Goal: Register for event/course: Sign up to attend an event or enroll in a course

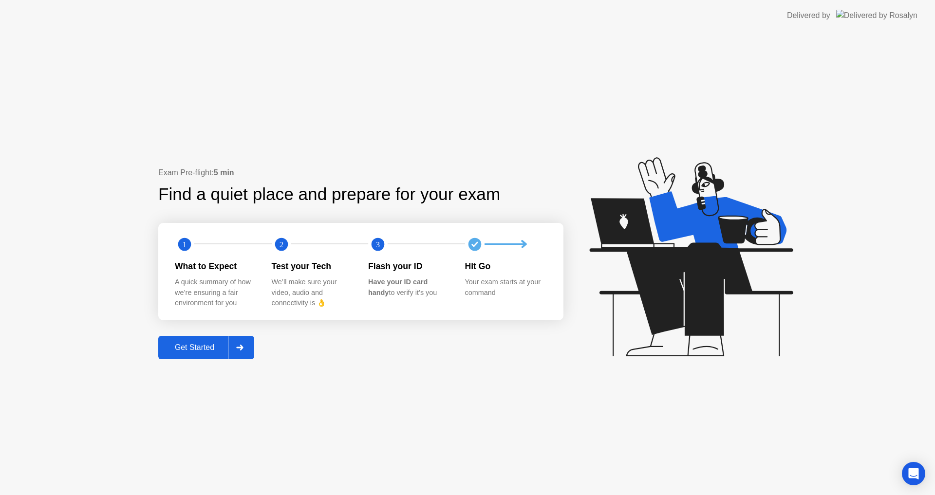
click at [219, 345] on div "Get Started" at bounding box center [194, 347] width 67 height 9
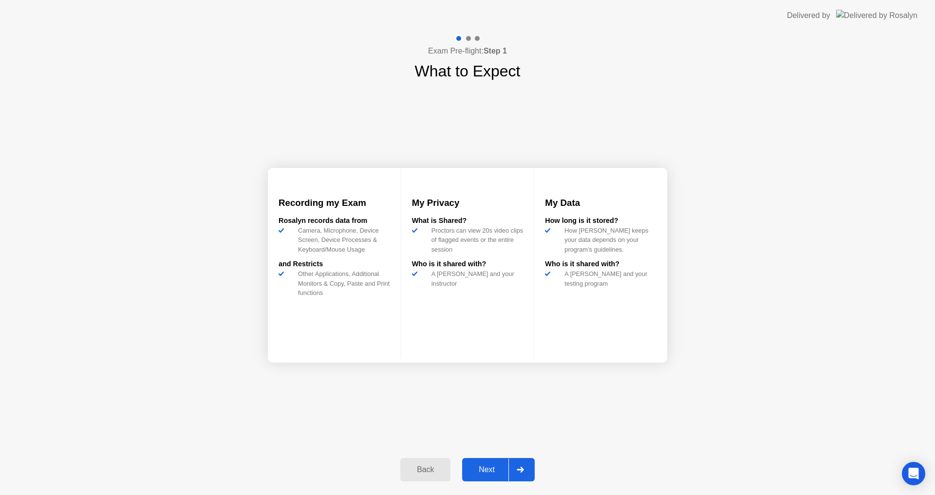
click at [475, 470] on div "Next" at bounding box center [486, 470] width 43 height 9
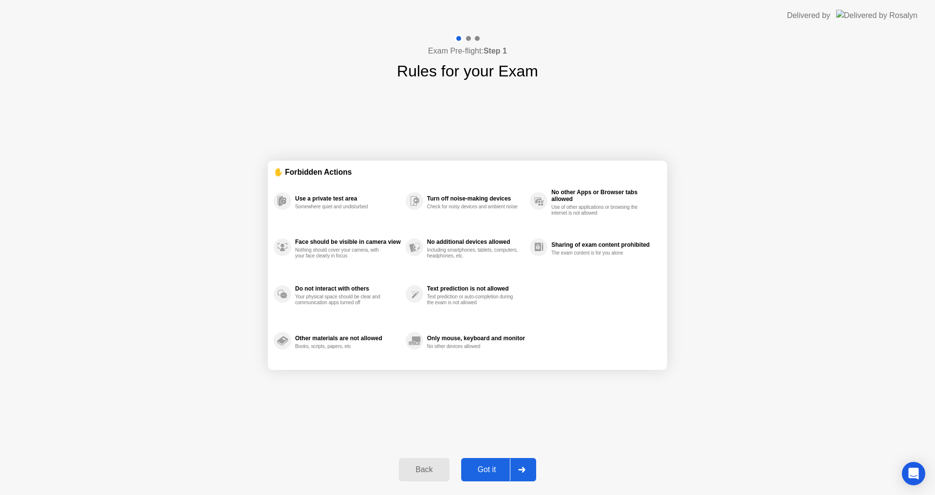
click at [475, 459] on div "Back Got it" at bounding box center [467, 470] width 149 height 45
click at [480, 462] on button "Got it" at bounding box center [498, 469] width 75 height 23
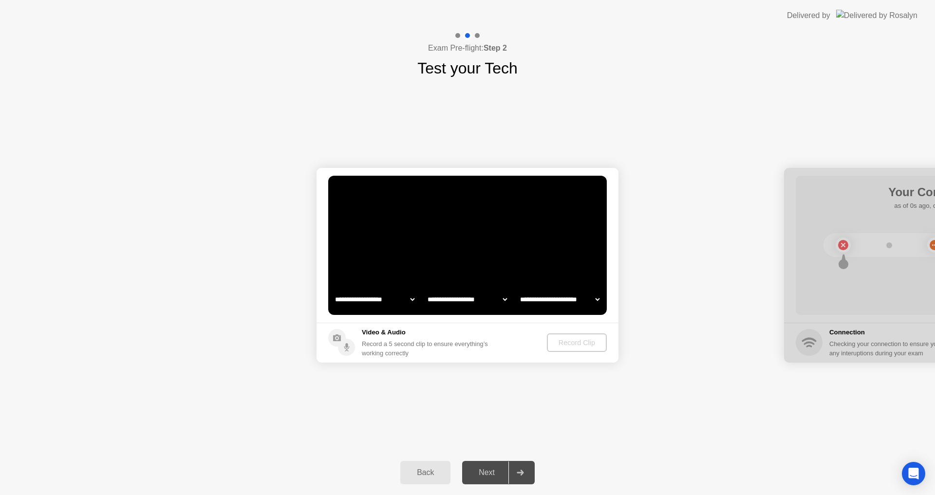
select select "**********"
select select "*******"
click at [383, 298] on select "**********" at bounding box center [374, 299] width 83 height 19
click at [333, 290] on select "**********" at bounding box center [374, 299] width 83 height 19
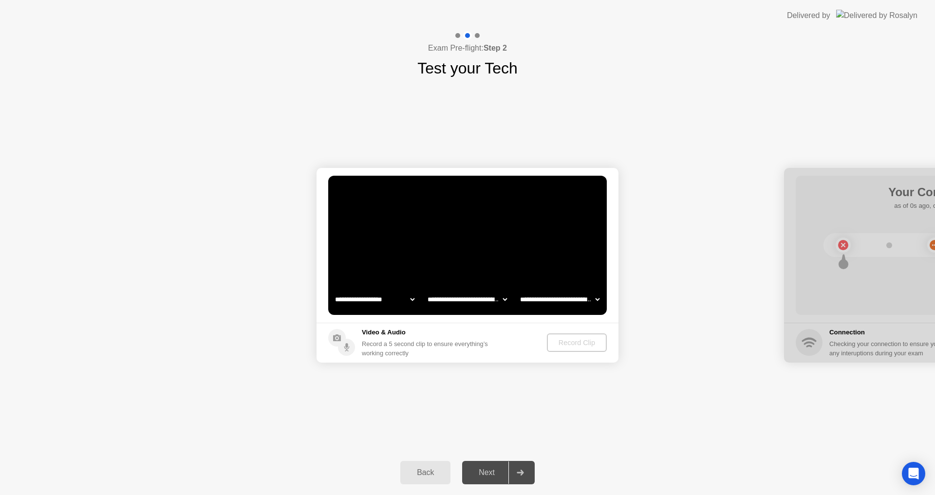
click at [381, 299] on select "**********" at bounding box center [374, 299] width 83 height 19
select select "**********"
click at [333, 290] on select "**********" at bounding box center [374, 299] width 83 height 19
click at [561, 296] on select "**********" at bounding box center [559, 299] width 83 height 19
click at [518, 290] on select "**********" at bounding box center [559, 299] width 83 height 19
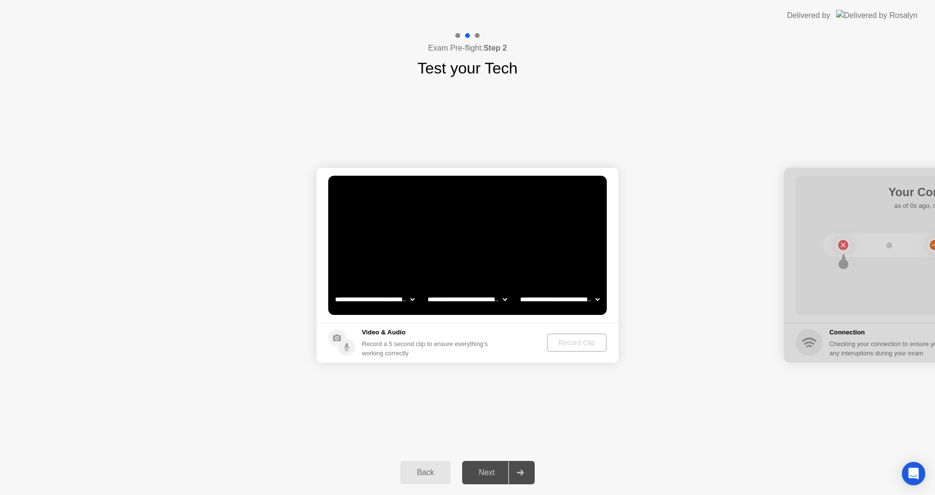
click at [483, 299] on select "**********" at bounding box center [467, 299] width 83 height 19
click at [426, 290] on select "**********" at bounding box center [467, 299] width 83 height 19
click at [496, 477] on div "Next" at bounding box center [486, 472] width 43 height 9
click at [574, 340] on div "Record Clip" at bounding box center [577, 343] width 52 height 8
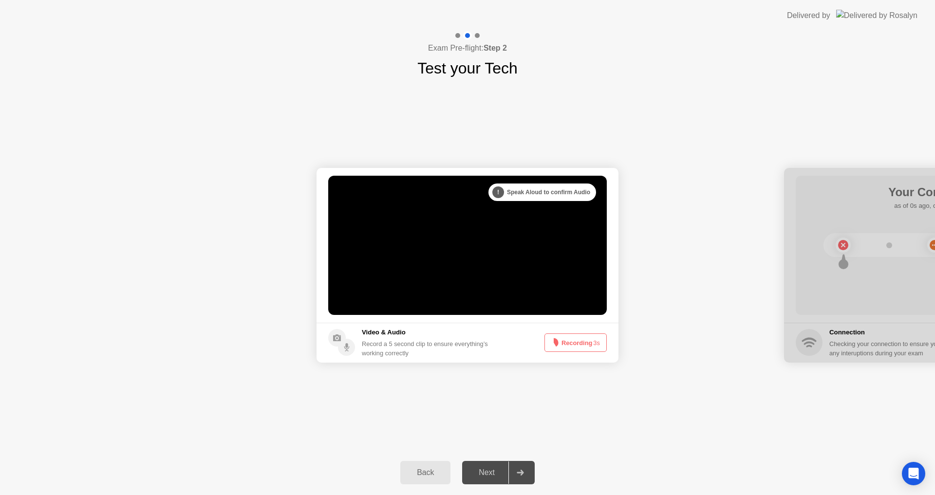
click at [572, 340] on button "Recording 3s" at bounding box center [575, 343] width 62 height 19
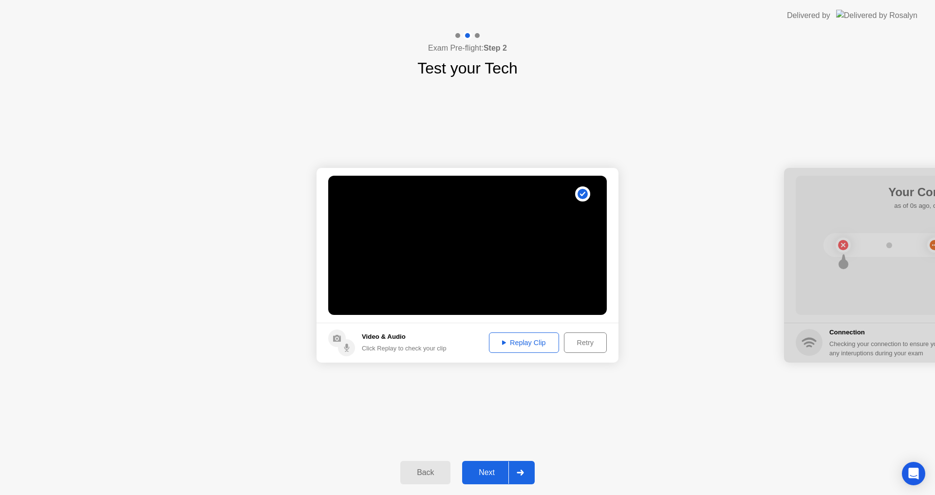
click at [485, 472] on div "Next" at bounding box center [486, 472] width 43 height 9
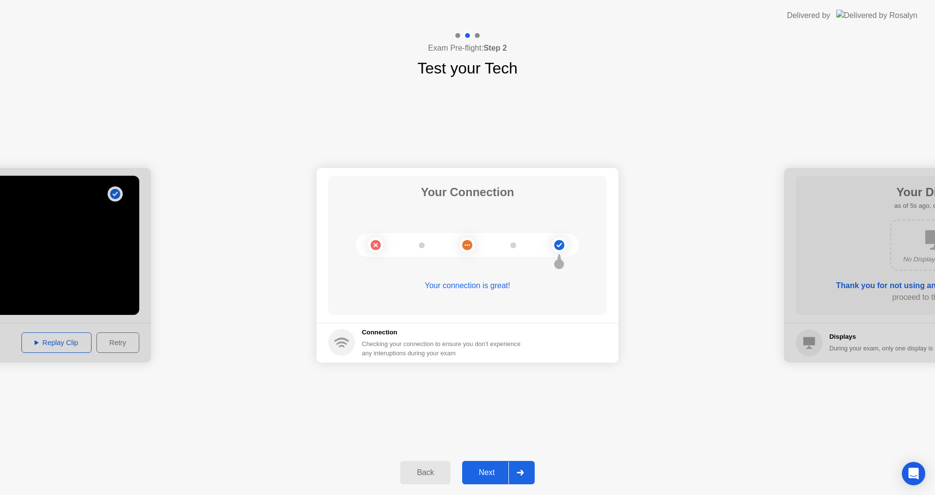
click at [488, 471] on div "Next" at bounding box center [486, 472] width 43 height 9
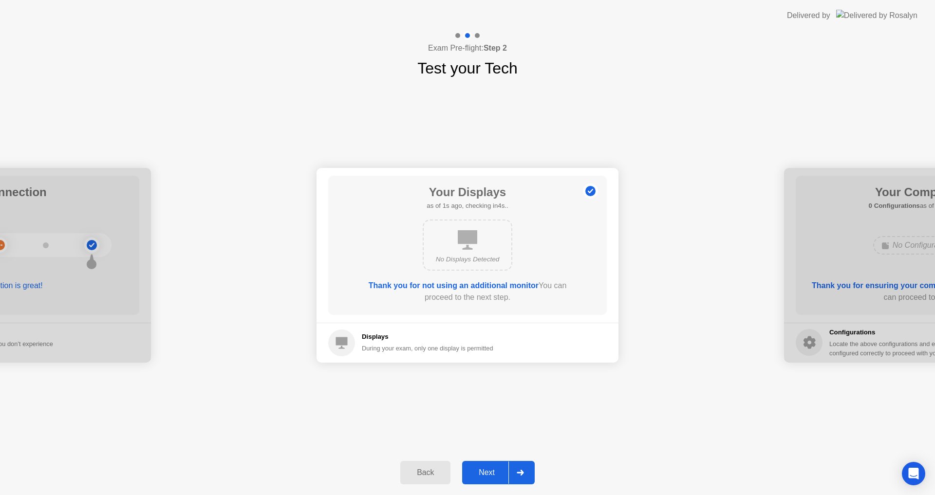
click at [488, 471] on div "Next" at bounding box center [486, 472] width 43 height 9
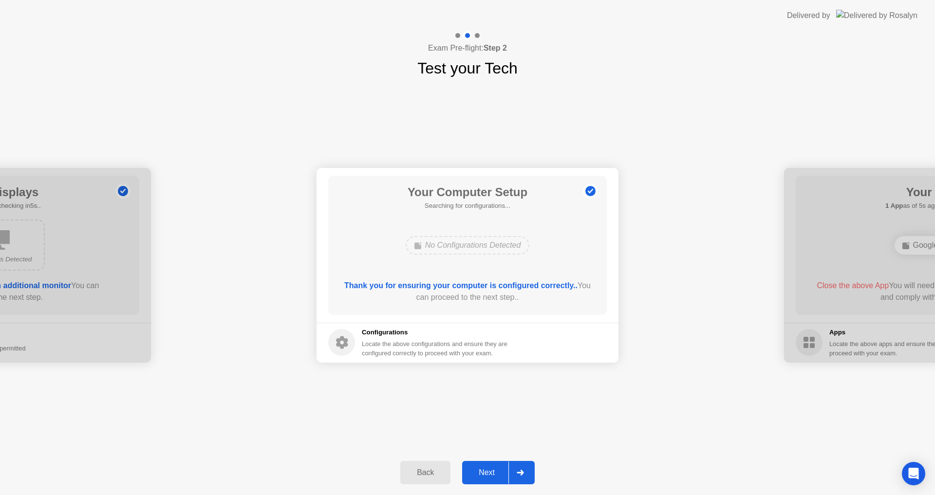
click at [489, 470] on div "Next" at bounding box center [486, 472] width 43 height 9
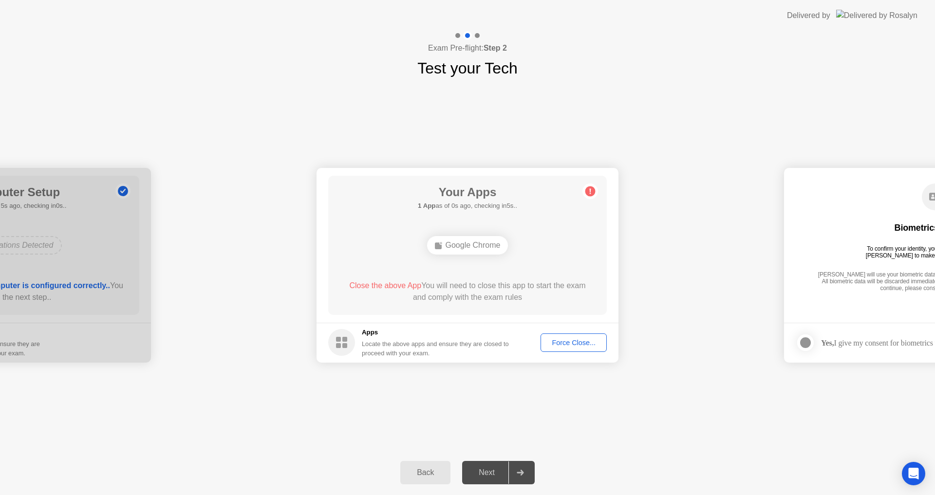
click at [579, 339] on div "Force Close..." at bounding box center [573, 343] width 59 height 8
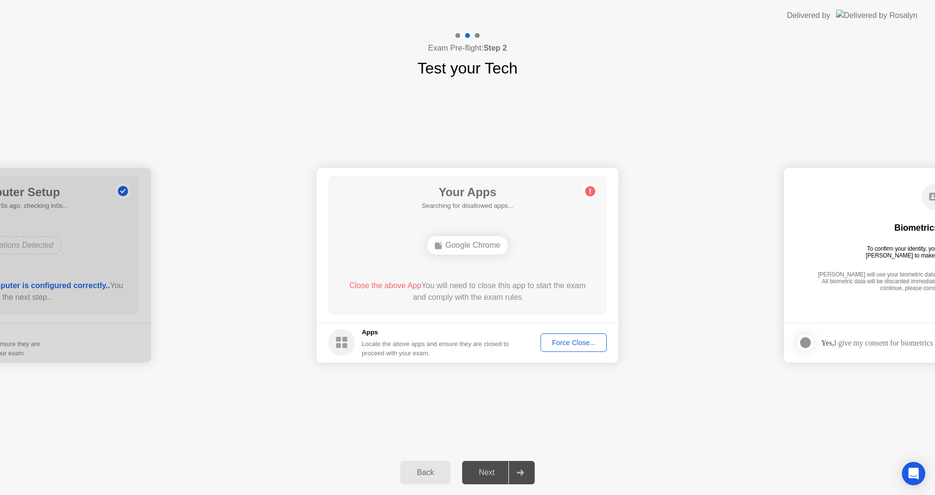
click at [547, 336] on button "Force Close..." at bounding box center [574, 343] width 66 height 19
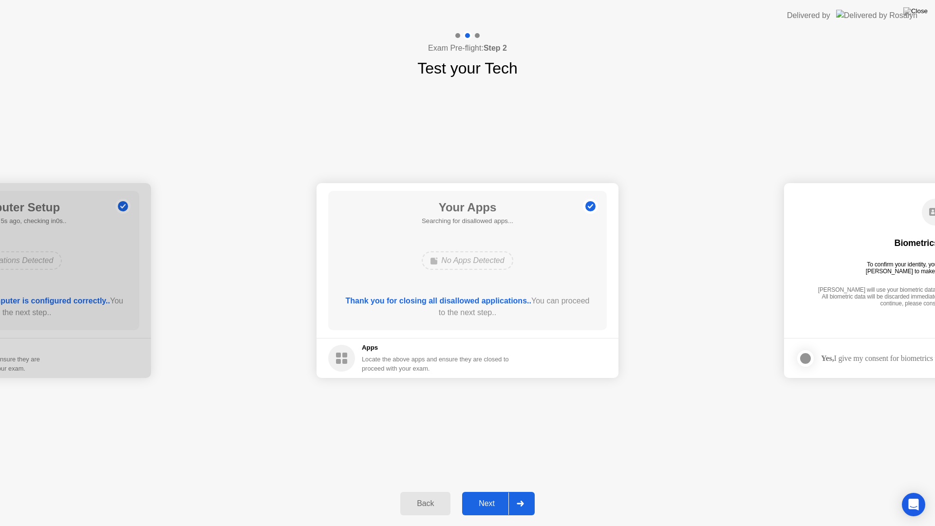
click at [484, 493] on button "Next" at bounding box center [498, 503] width 73 height 23
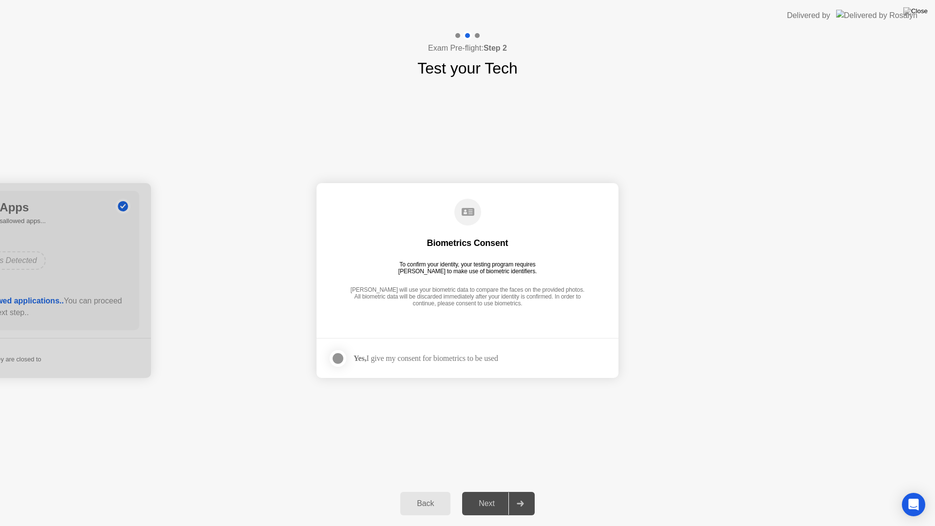
click at [375, 354] on div "Yes, I give my consent for biometrics to be used" at bounding box center [426, 358] width 145 height 9
click at [328, 357] on label at bounding box center [340, 358] width 25 height 19
click at [494, 495] on div "Next" at bounding box center [486, 503] width 43 height 9
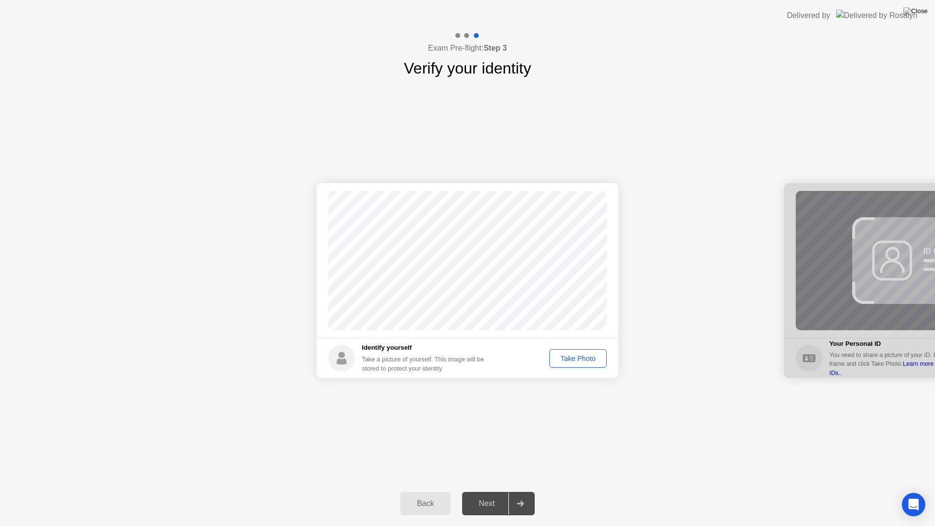
click at [581, 356] on div "Take Photo" at bounding box center [578, 359] width 51 height 8
click at [502, 495] on div "Next" at bounding box center [486, 503] width 43 height 9
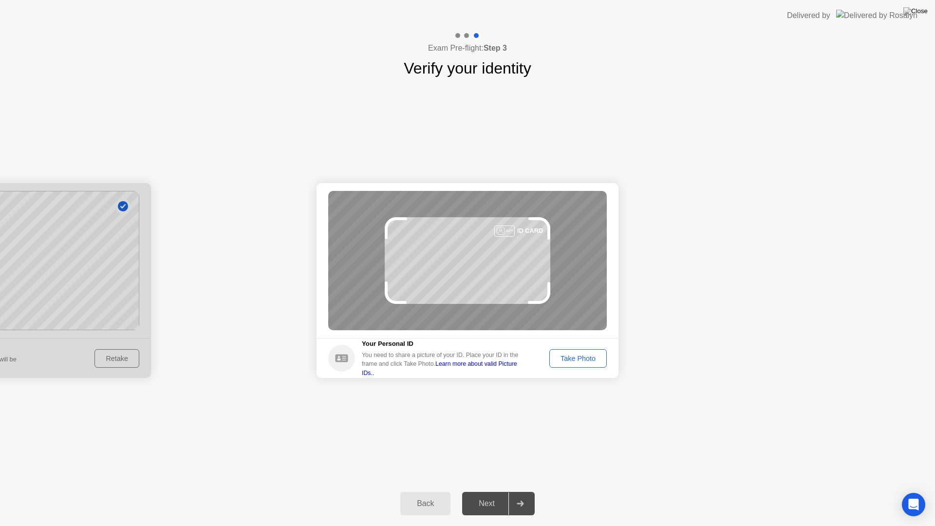
click at [591, 356] on div "Take Photo" at bounding box center [578, 359] width 51 height 8
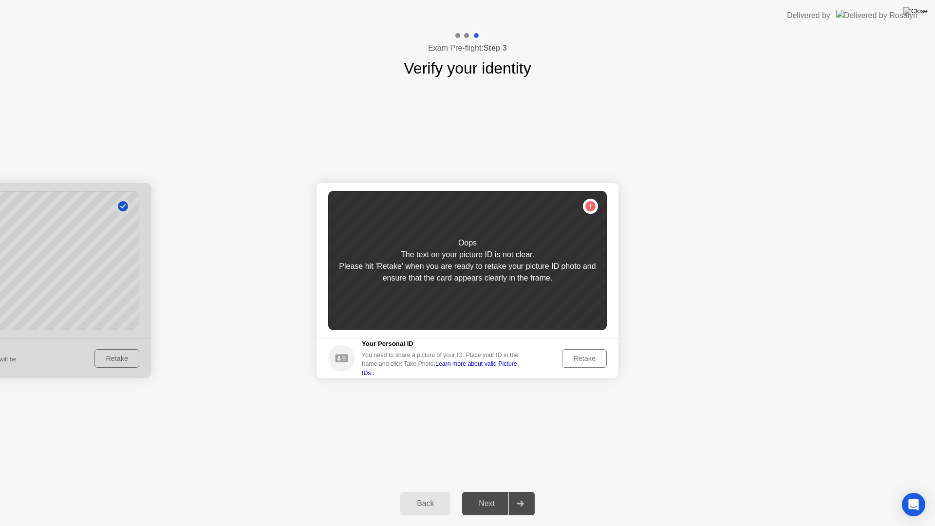
click at [582, 352] on button "Retake" at bounding box center [584, 358] width 45 height 19
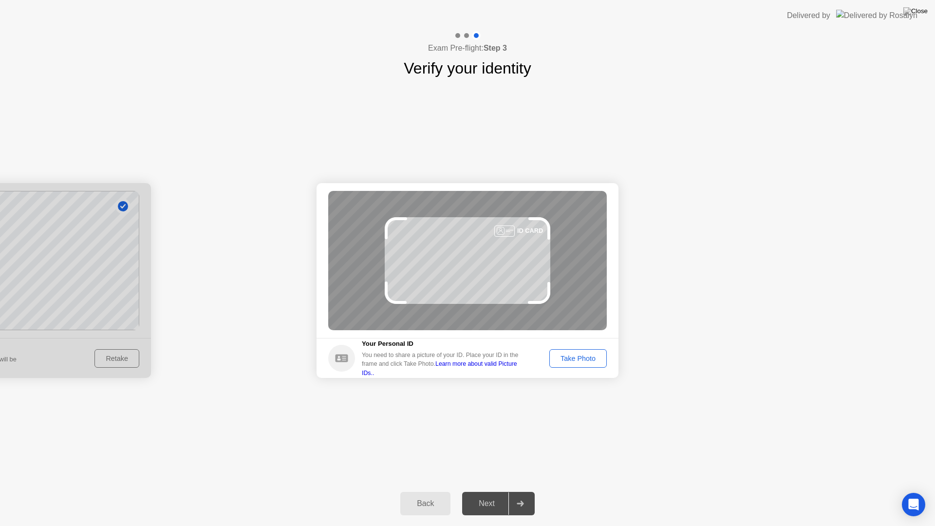
click at [584, 355] on div "Take Photo" at bounding box center [578, 359] width 51 height 8
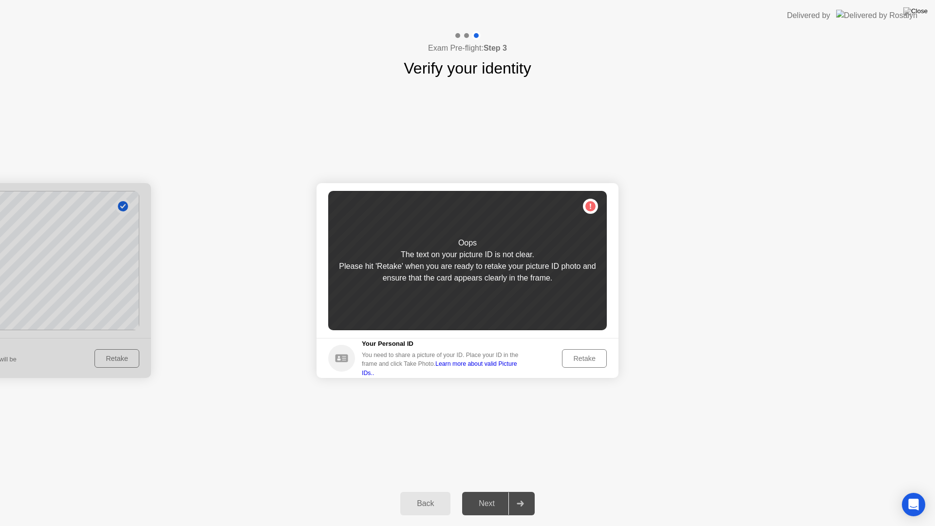
click at [584, 355] on div "Retake" at bounding box center [584, 359] width 38 height 8
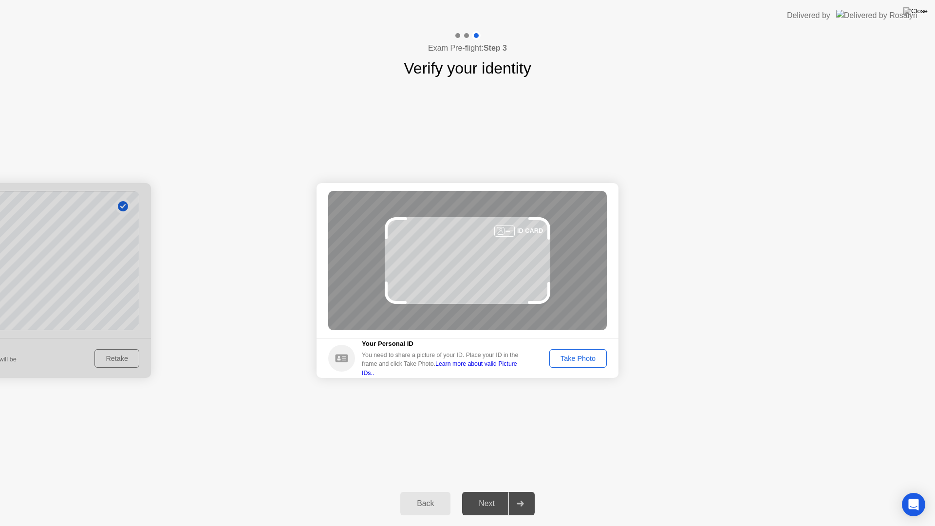
click at [584, 355] on div "Take Photo" at bounding box center [578, 359] width 51 height 8
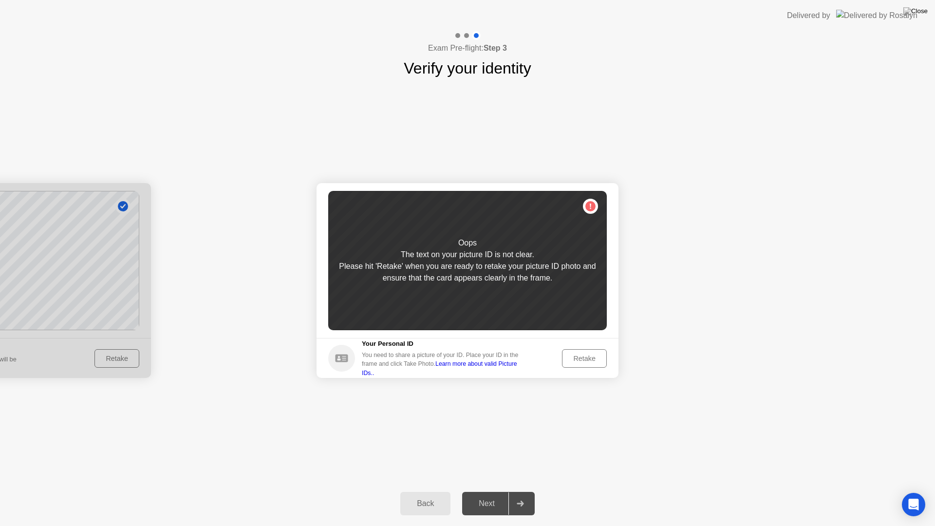
click at [584, 355] on div "Retake" at bounding box center [584, 359] width 38 height 8
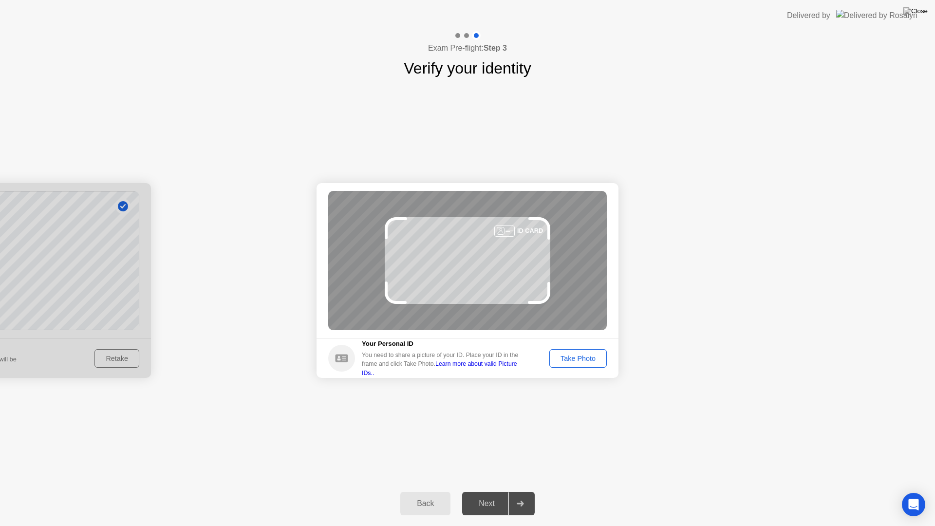
click at [583, 355] on div "Take Photo" at bounding box center [578, 359] width 51 height 8
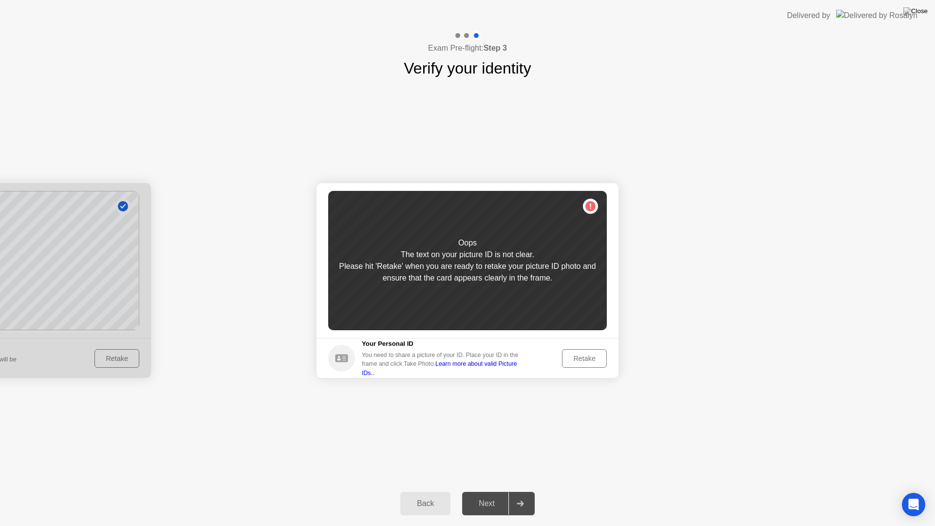
click at [582, 355] on div "Retake" at bounding box center [584, 359] width 38 height 8
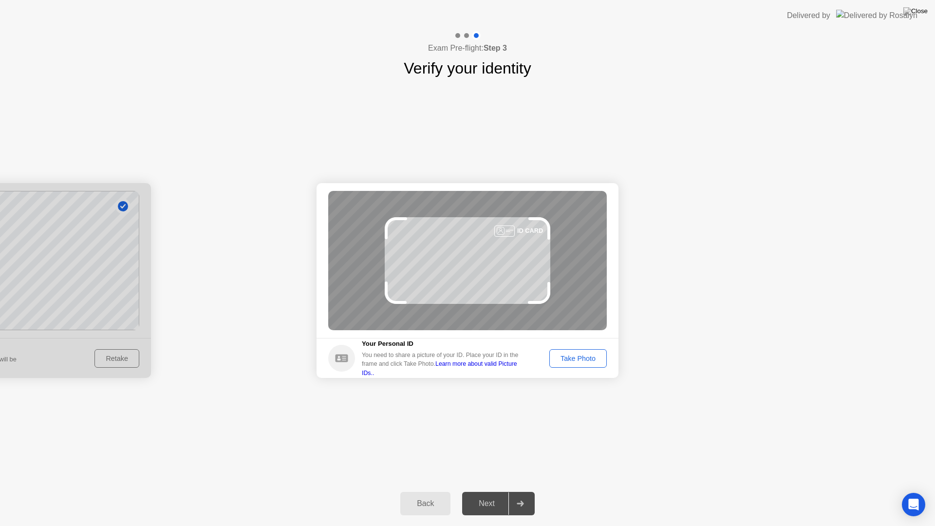
click at [582, 355] on div "Take Photo" at bounding box center [578, 359] width 51 height 8
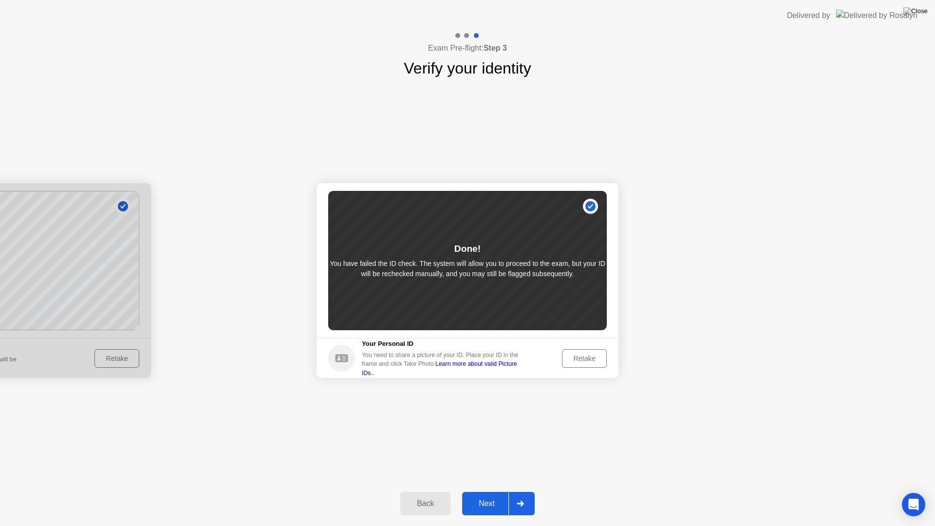
click at [582, 355] on div "Retake" at bounding box center [584, 359] width 38 height 8
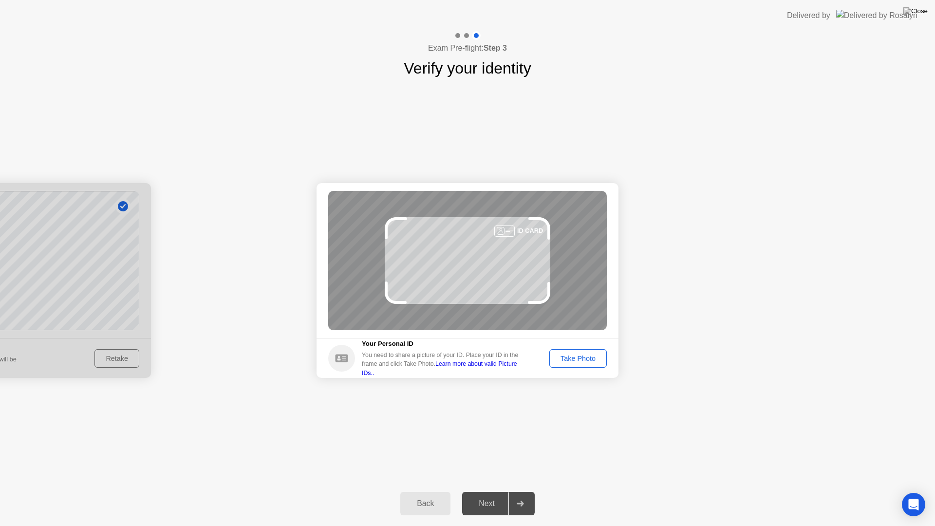
click at [560, 358] on div "Take Photo" at bounding box center [578, 359] width 51 height 8
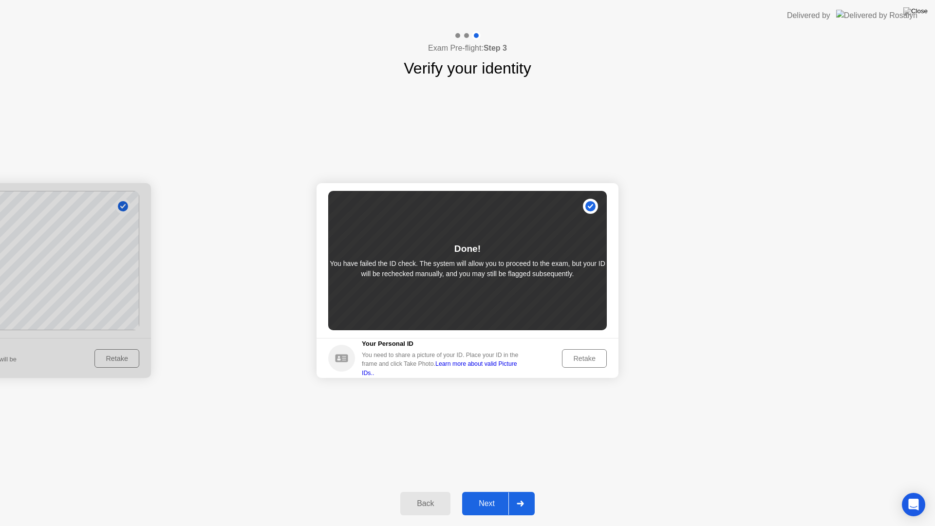
click at [479, 495] on div "Next" at bounding box center [486, 503] width 43 height 9
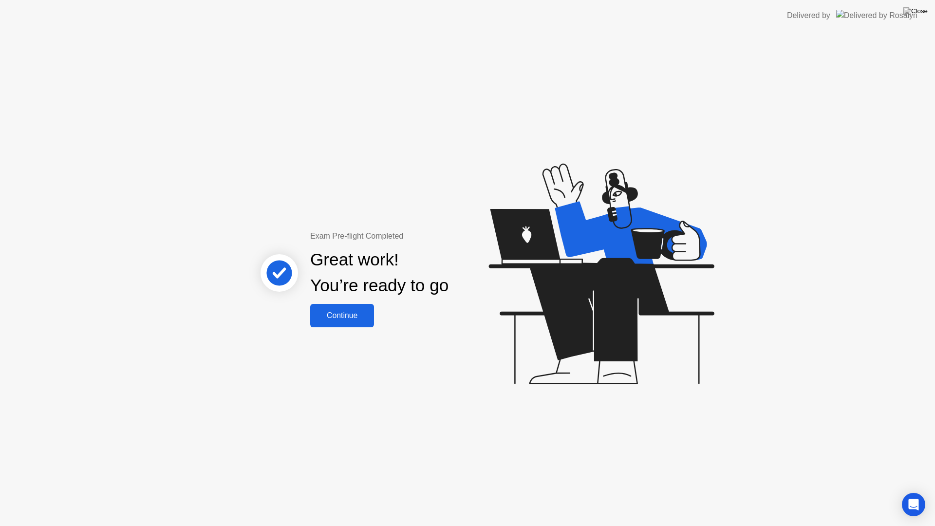
click at [329, 311] on div "Continue" at bounding box center [342, 315] width 58 height 9
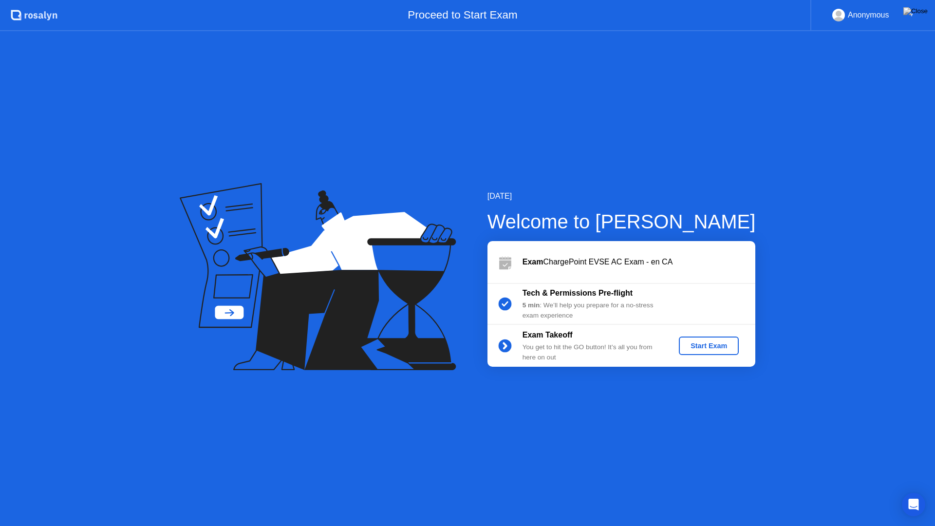
click at [699, 348] on div "Start Exam" at bounding box center [709, 346] width 52 height 8
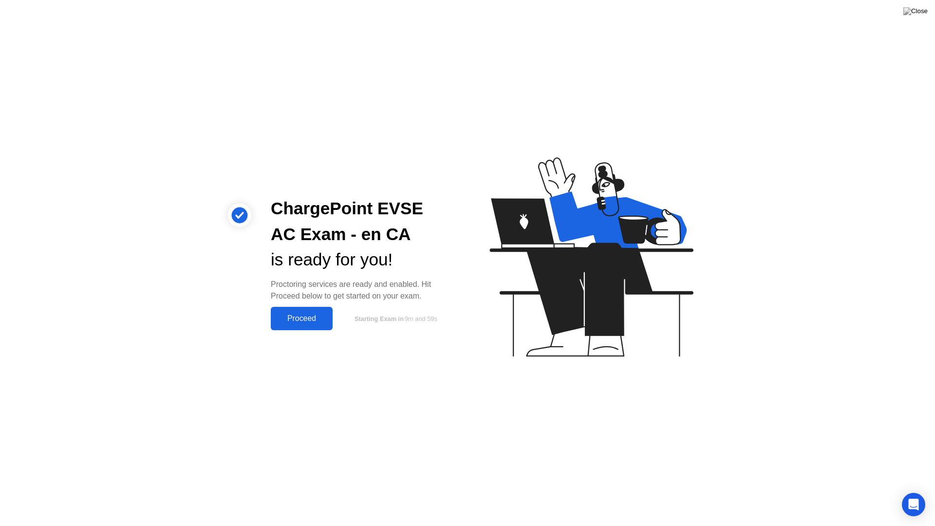
click at [293, 327] on button "Proceed" at bounding box center [302, 318] width 62 height 23
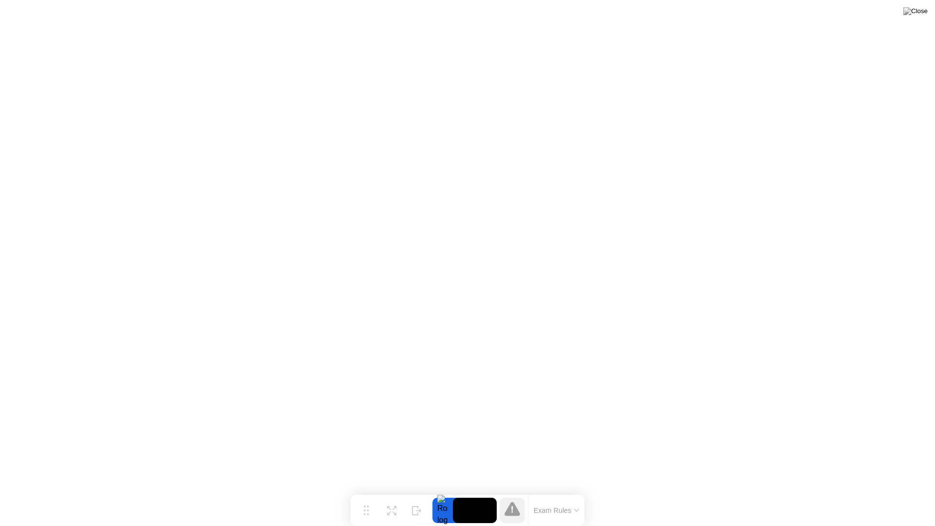
click at [547, 495] on button "Exam Rules" at bounding box center [557, 510] width 52 height 9
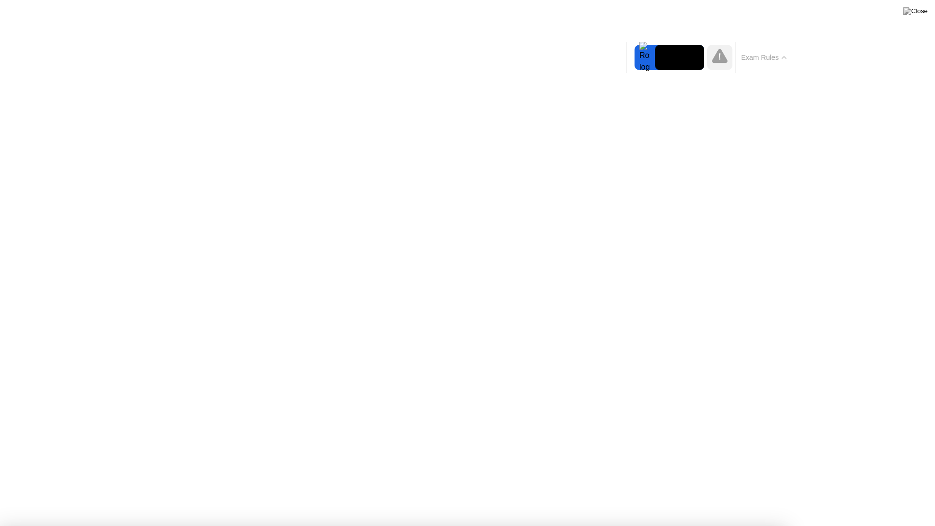
click at [784, 59] on button "Exam Rules" at bounding box center [764, 57] width 52 height 9
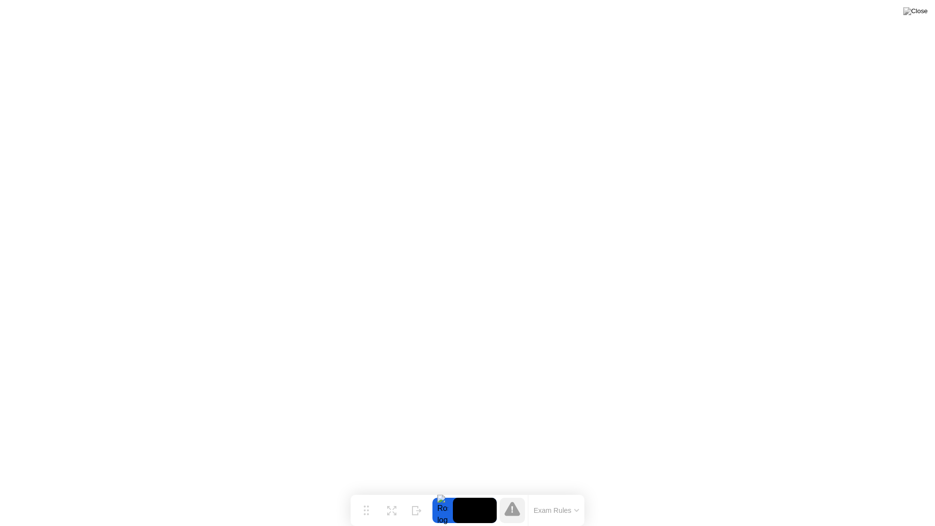
click at [571, 495] on button "Exam Rules" at bounding box center [557, 510] width 52 height 9
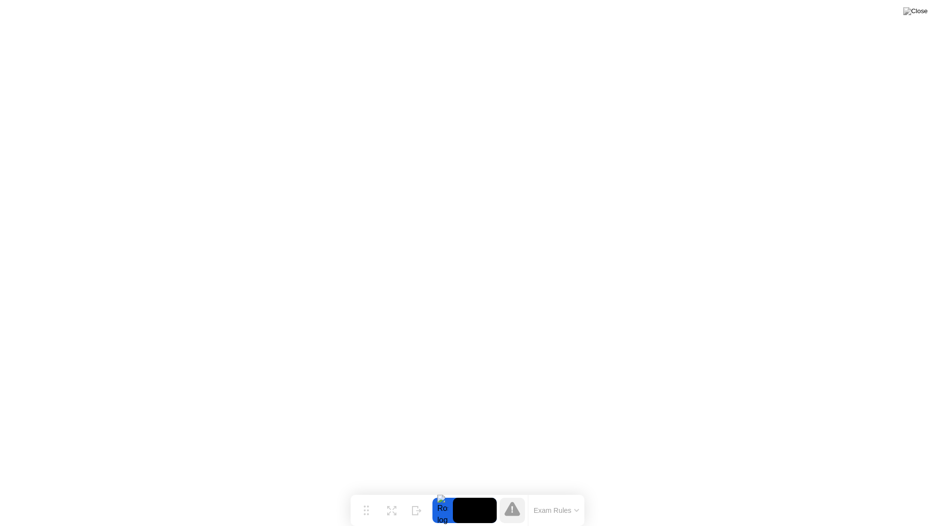
click at [443, 495] on div at bounding box center [442, 510] width 20 height 25
click at [928, 9] on button at bounding box center [915, 11] width 29 height 13
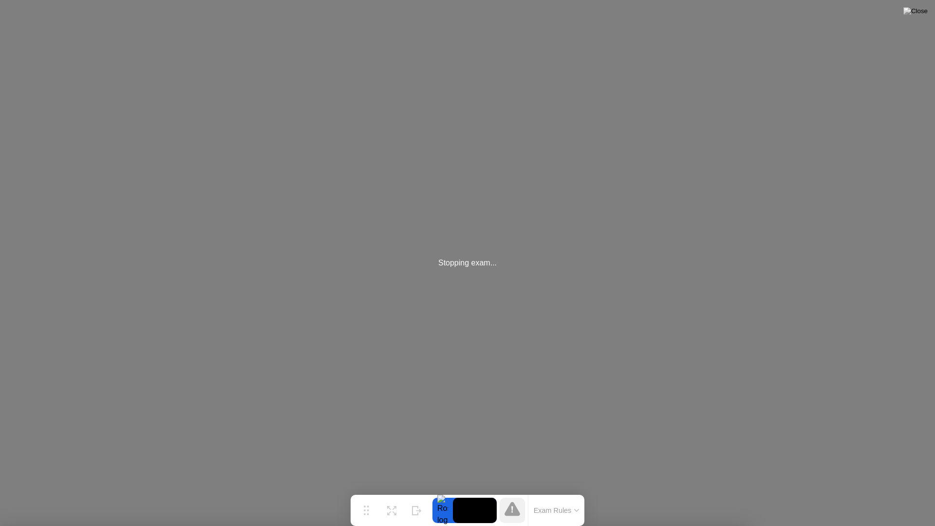
click at [412, 495] on div "Hide" at bounding box center [416, 518] width 11 height 6
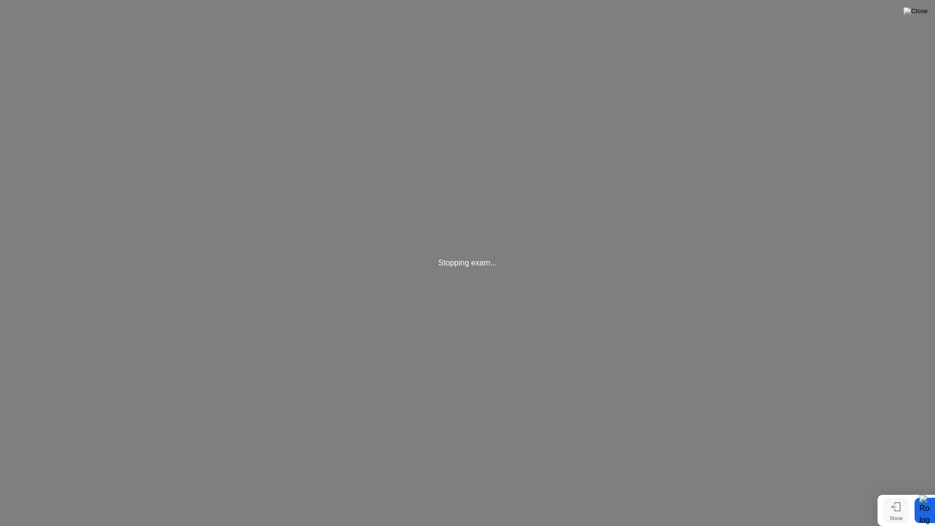
click at [891, 495] on div "Show" at bounding box center [896, 518] width 13 height 6
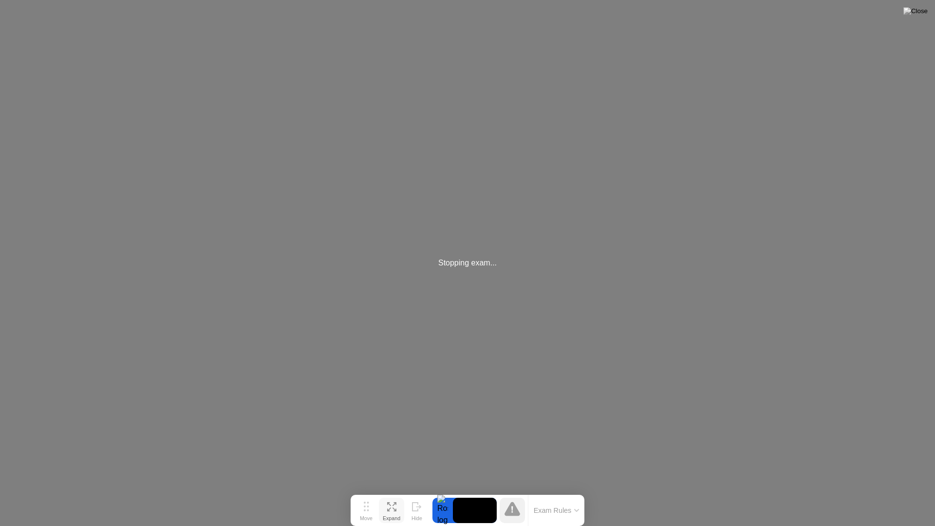
click at [389, 495] on icon at bounding box center [389, 509] width 4 height 4
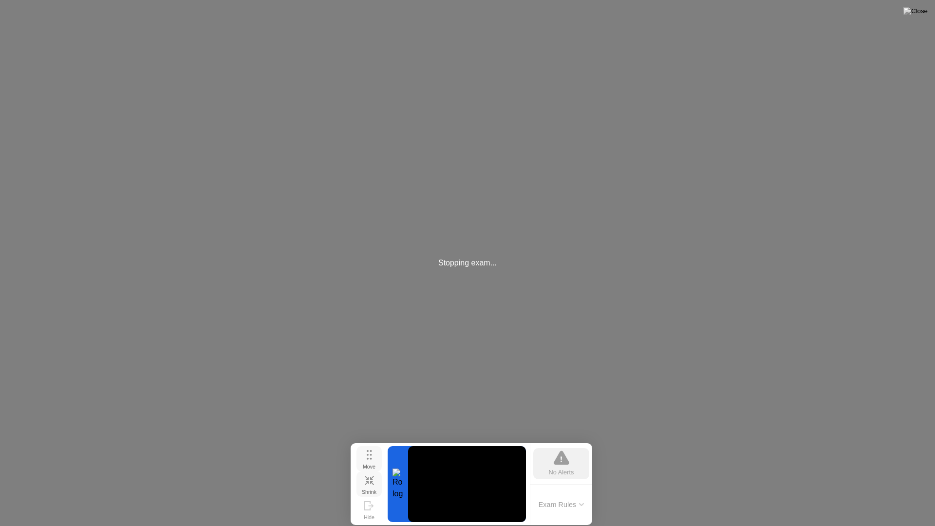
click at [366, 457] on button "Move" at bounding box center [368, 458] width 25 height 25
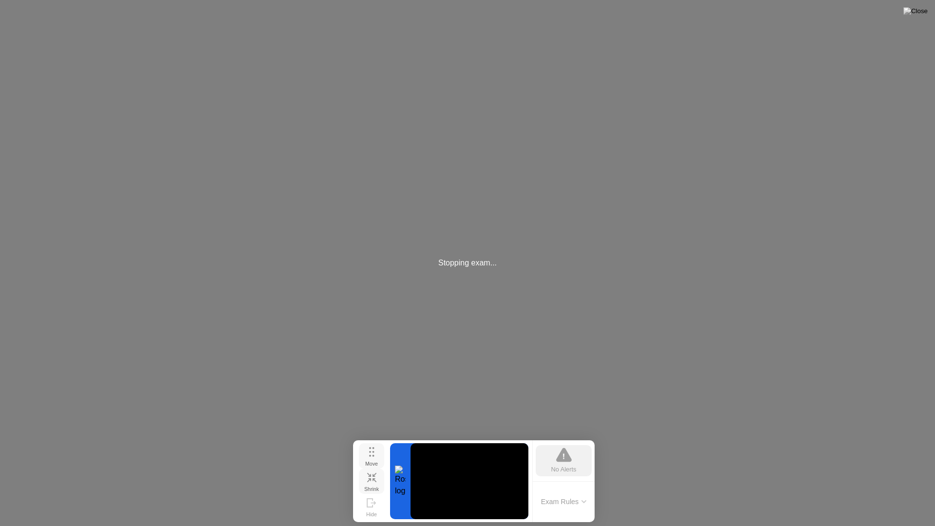
drag, startPoint x: 371, startPoint y: 458, endPoint x: 373, endPoint y: 452, distance: 5.7
click at [373, 453] on icon at bounding box center [371, 452] width 5 height 10
click at [297, 0] on div "Stopping exam..." at bounding box center [467, 263] width 935 height 526
drag, startPoint x: 297, startPoint y: 0, endPoint x: 311, endPoint y: 19, distance: 23.8
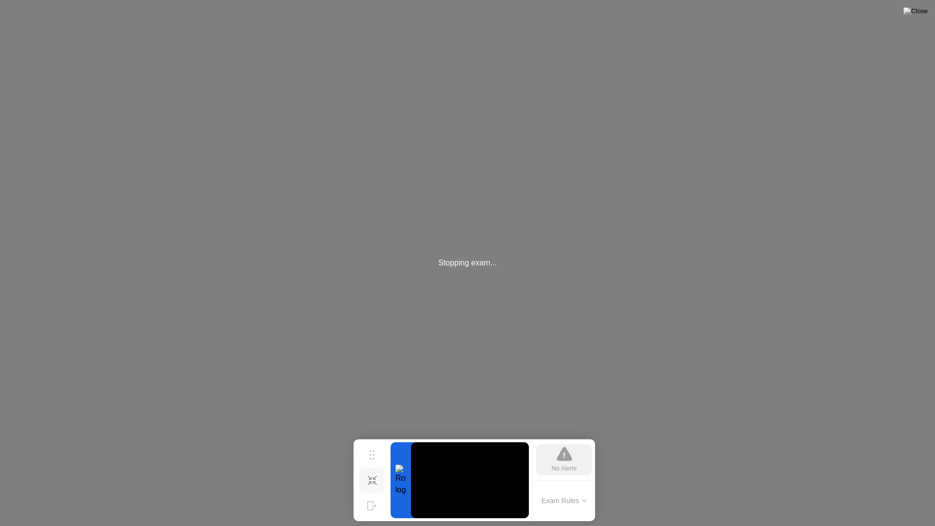
click at [298, 0] on div "Stopping exam..." at bounding box center [467, 263] width 935 height 526
